Goal: Transaction & Acquisition: Purchase product/service

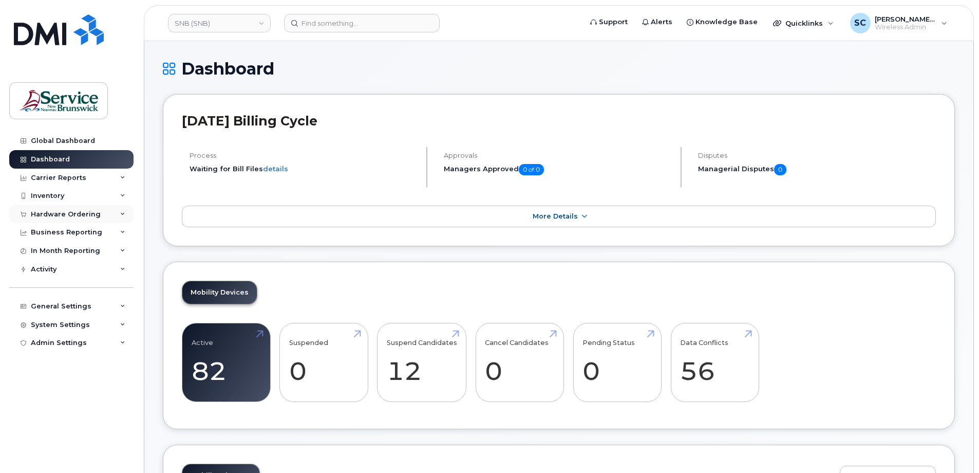
click at [64, 213] on div "Hardware Ordering" at bounding box center [66, 214] width 70 height 8
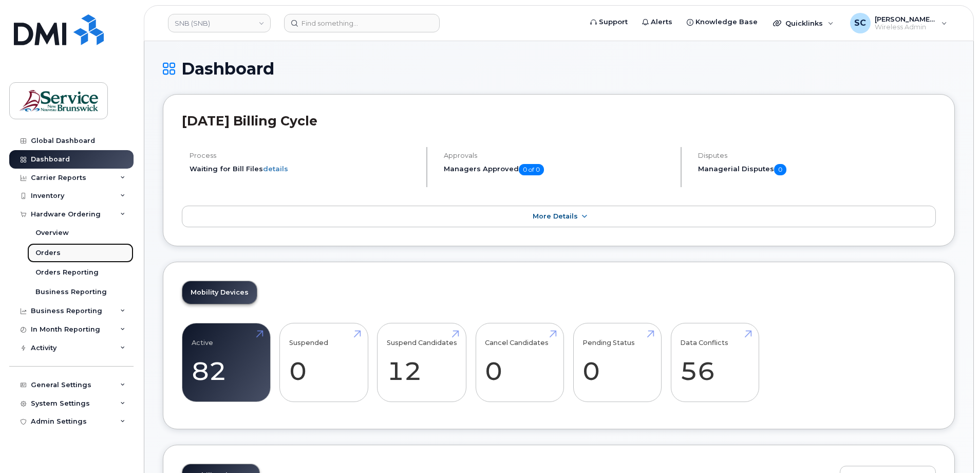
click at [55, 254] on div "Orders" at bounding box center [47, 252] width 25 height 9
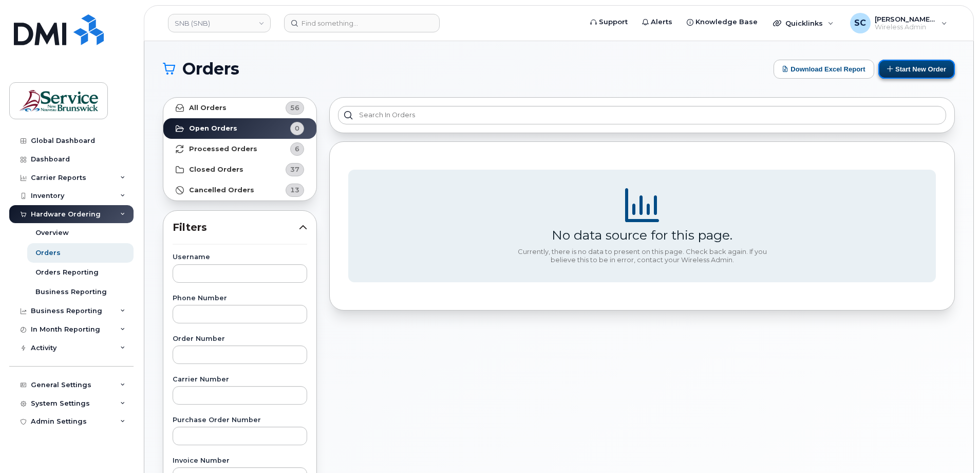
click at [901, 70] on button "Start New Order" at bounding box center [917, 69] width 77 height 19
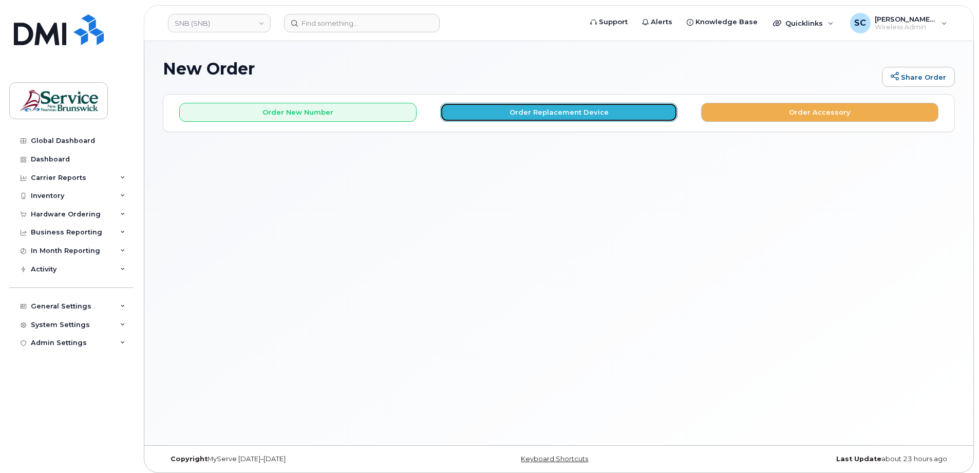
click at [542, 112] on button "Order Replacement Device" at bounding box center [558, 112] width 237 height 19
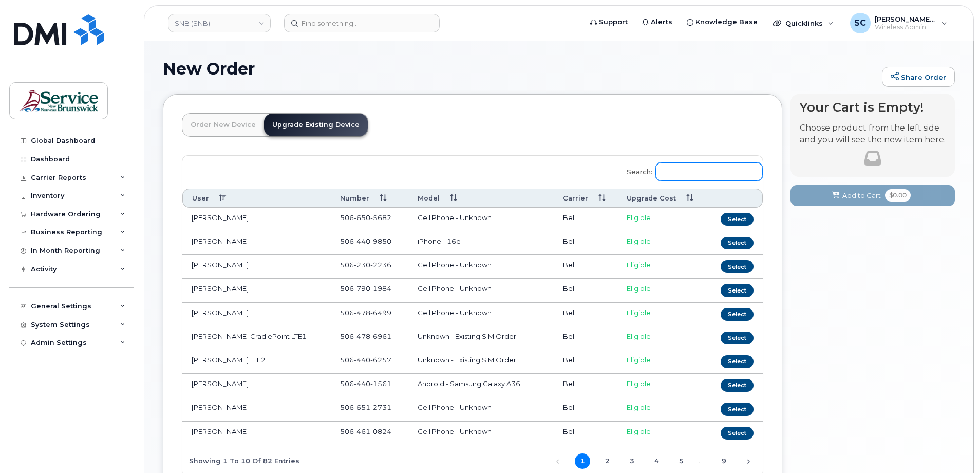
click at [694, 172] on input "Search:" at bounding box center [709, 171] width 107 height 18
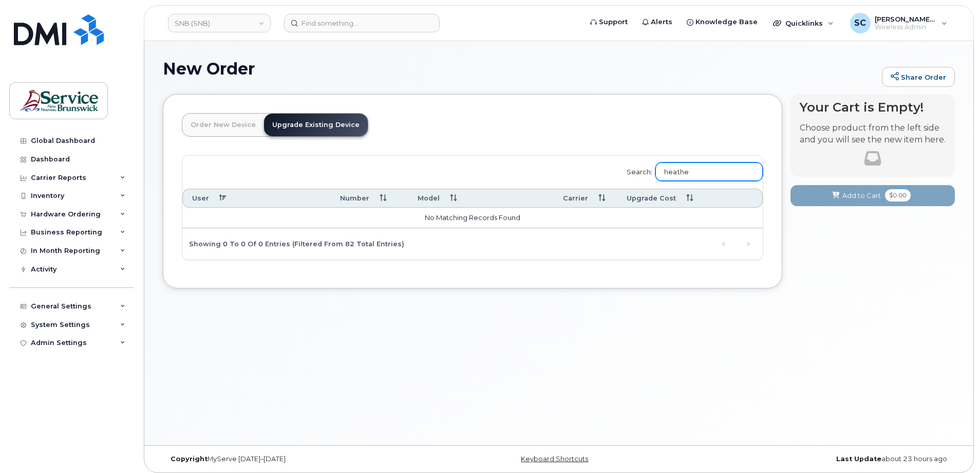
type input "[PERSON_NAME]"
click at [712, 172] on input "[PERSON_NAME]" at bounding box center [709, 171] width 107 height 18
type input "506-260"
click at [230, 14] on link "SNB (SNB)" at bounding box center [219, 23] width 103 height 18
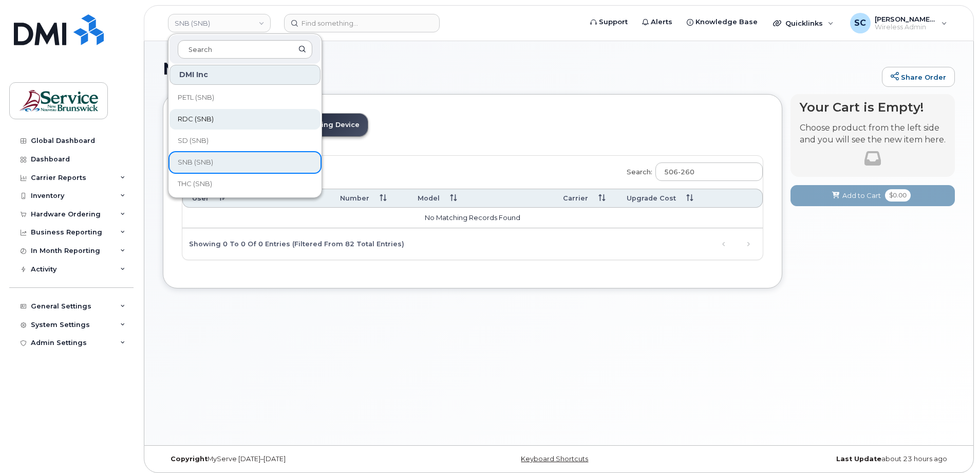
scroll to position [261, 0]
click at [377, 78] on div "New Order Share Order" at bounding box center [559, 77] width 792 height 34
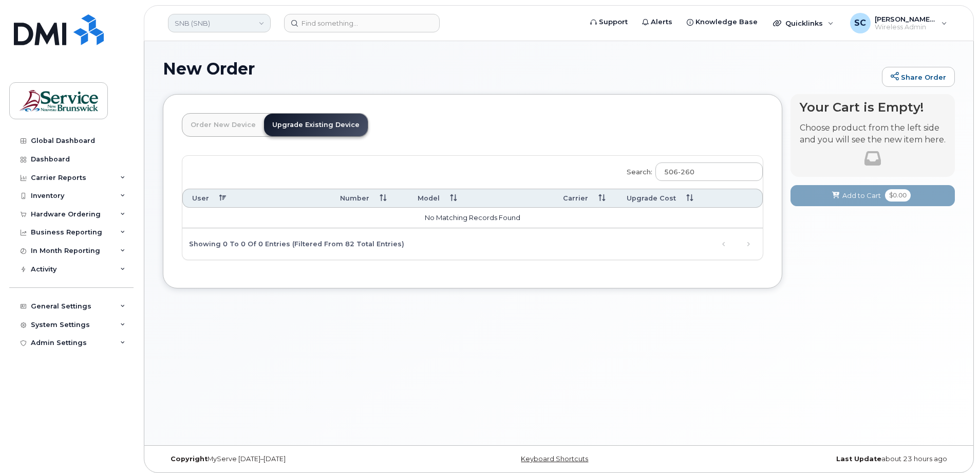
click at [231, 26] on link "SNB (SNB)" at bounding box center [219, 23] width 103 height 18
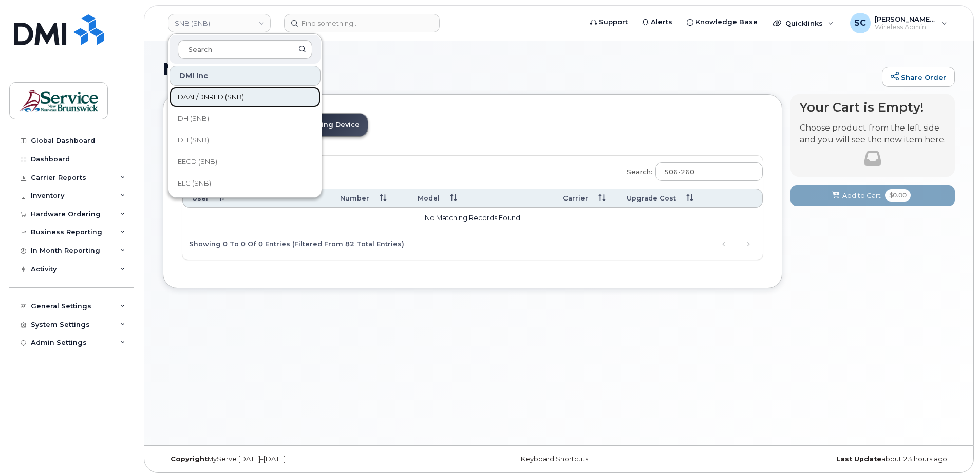
click at [213, 92] on span "DAAF/DNRED (SNB)" at bounding box center [211, 97] width 66 height 10
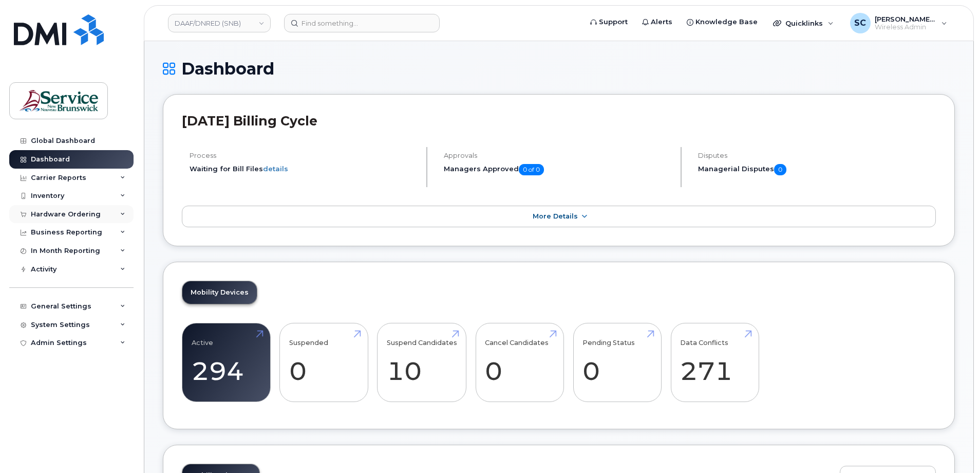
click at [60, 214] on div "Hardware Ordering" at bounding box center [66, 214] width 70 height 8
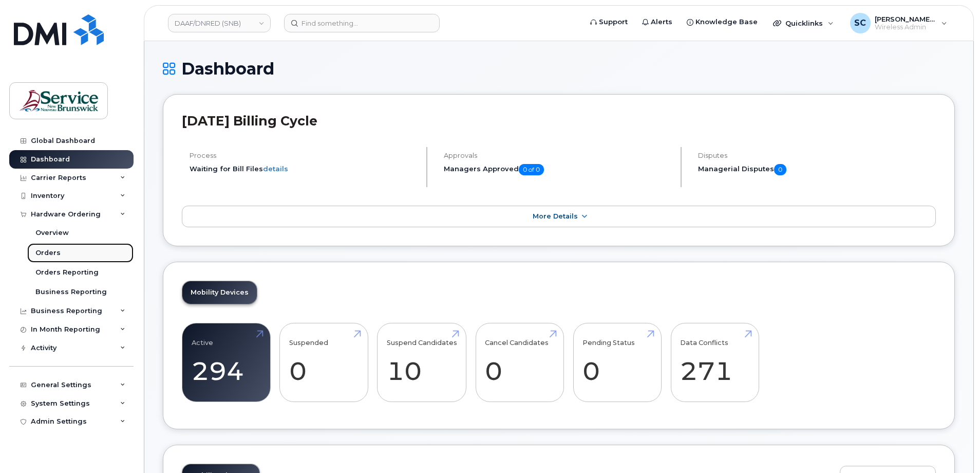
click at [72, 259] on link "Orders" at bounding box center [80, 253] width 106 height 20
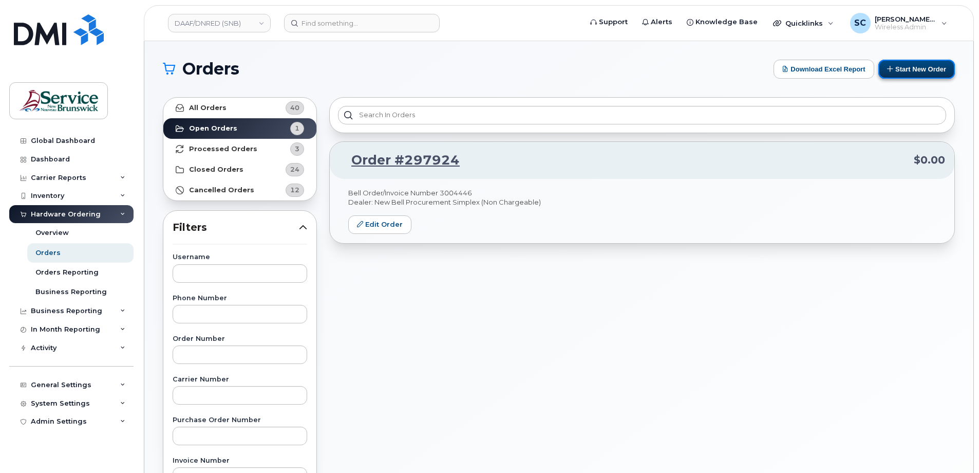
click at [919, 70] on button "Start New Order" at bounding box center [917, 69] width 77 height 19
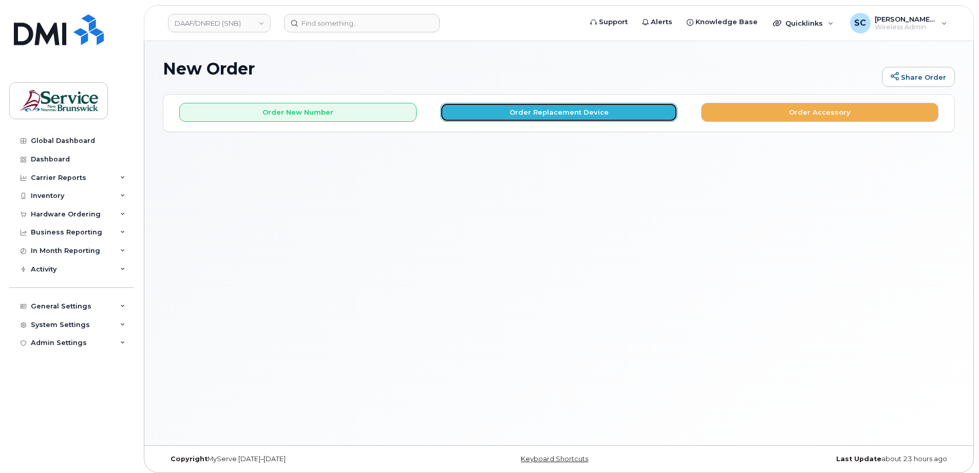
click at [517, 117] on button "Order Replacement Device" at bounding box center [558, 112] width 237 height 19
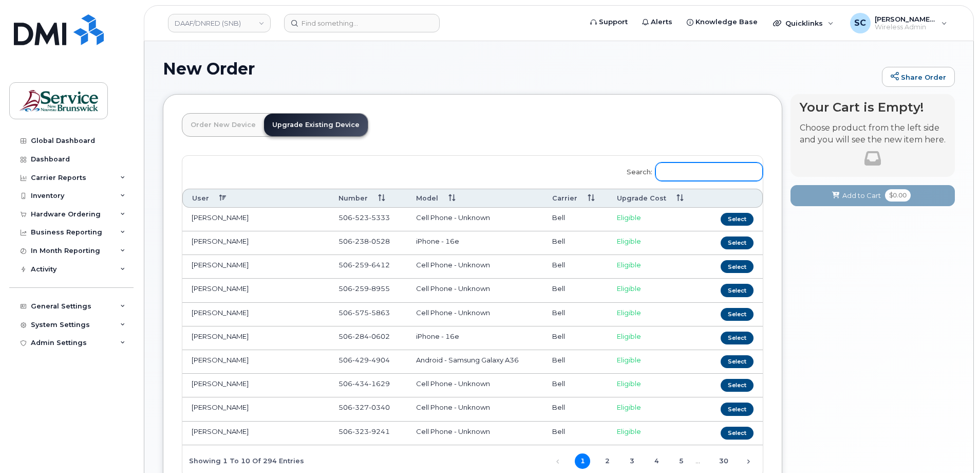
click at [698, 169] on input "Search:" at bounding box center [709, 171] width 107 height 18
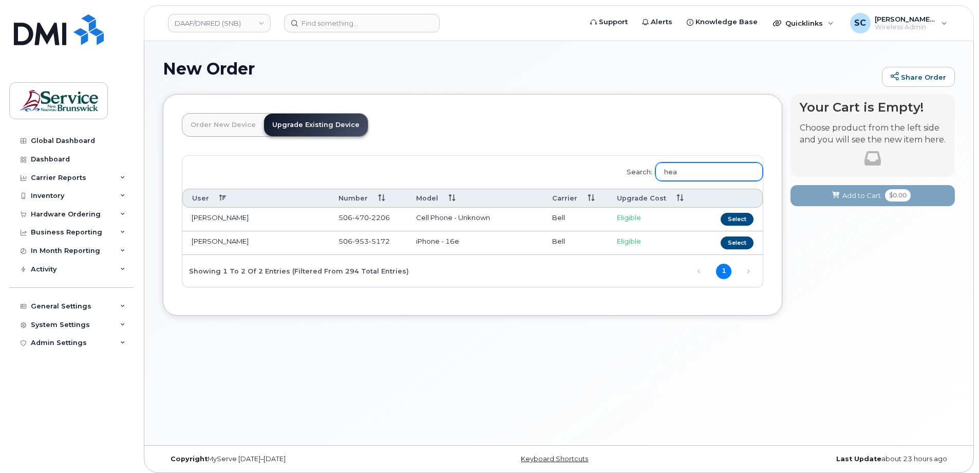
type input "hea"
